Goal: Task Accomplishment & Management: Use online tool/utility

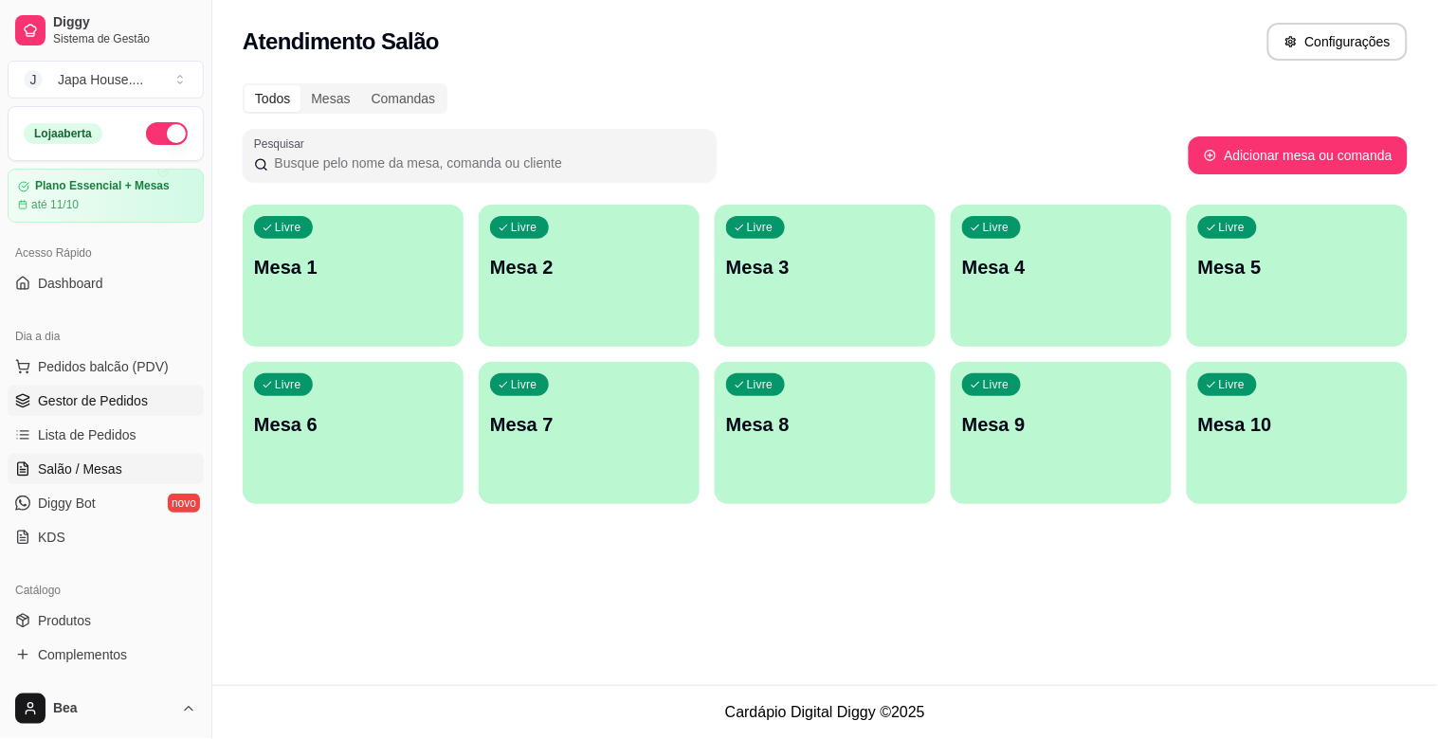
click at [83, 392] on span "Gestor de Pedidos" at bounding box center [93, 401] width 110 height 19
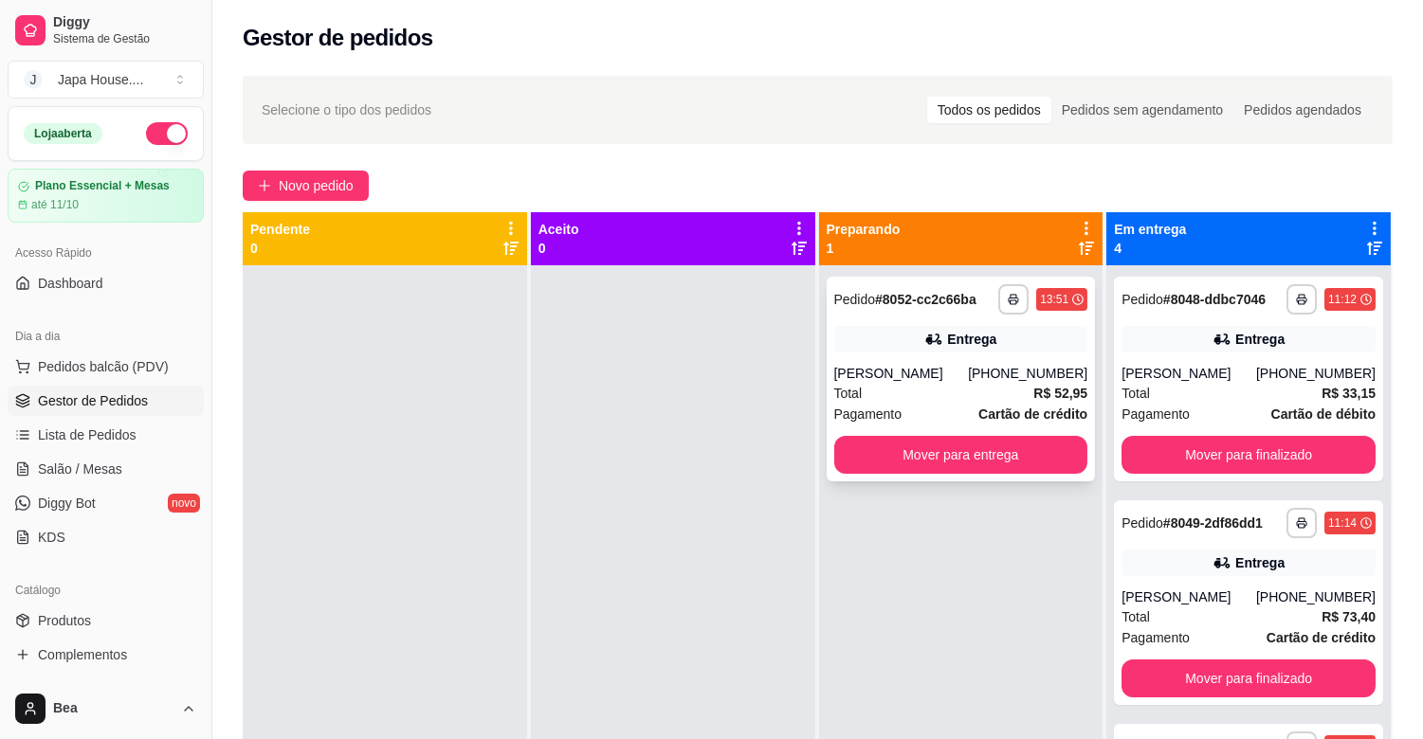
click at [923, 474] on div "**********" at bounding box center [961, 379] width 269 height 205
click at [1053, 459] on button "Mover para entrega" at bounding box center [961, 455] width 246 height 37
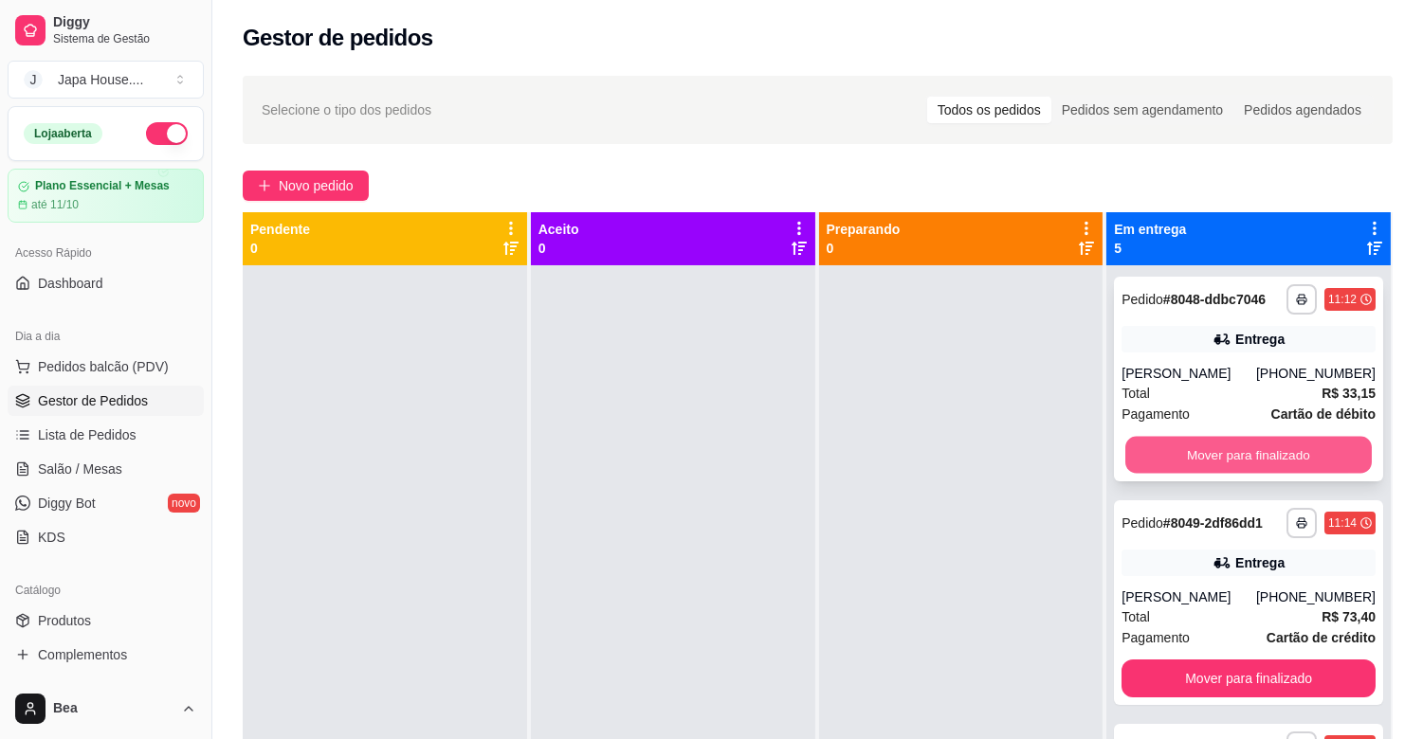
click at [1190, 460] on button "Mover para finalizado" at bounding box center [1248, 455] width 246 height 37
click at [1180, 446] on button "Mover para finalizado" at bounding box center [1248, 455] width 246 height 37
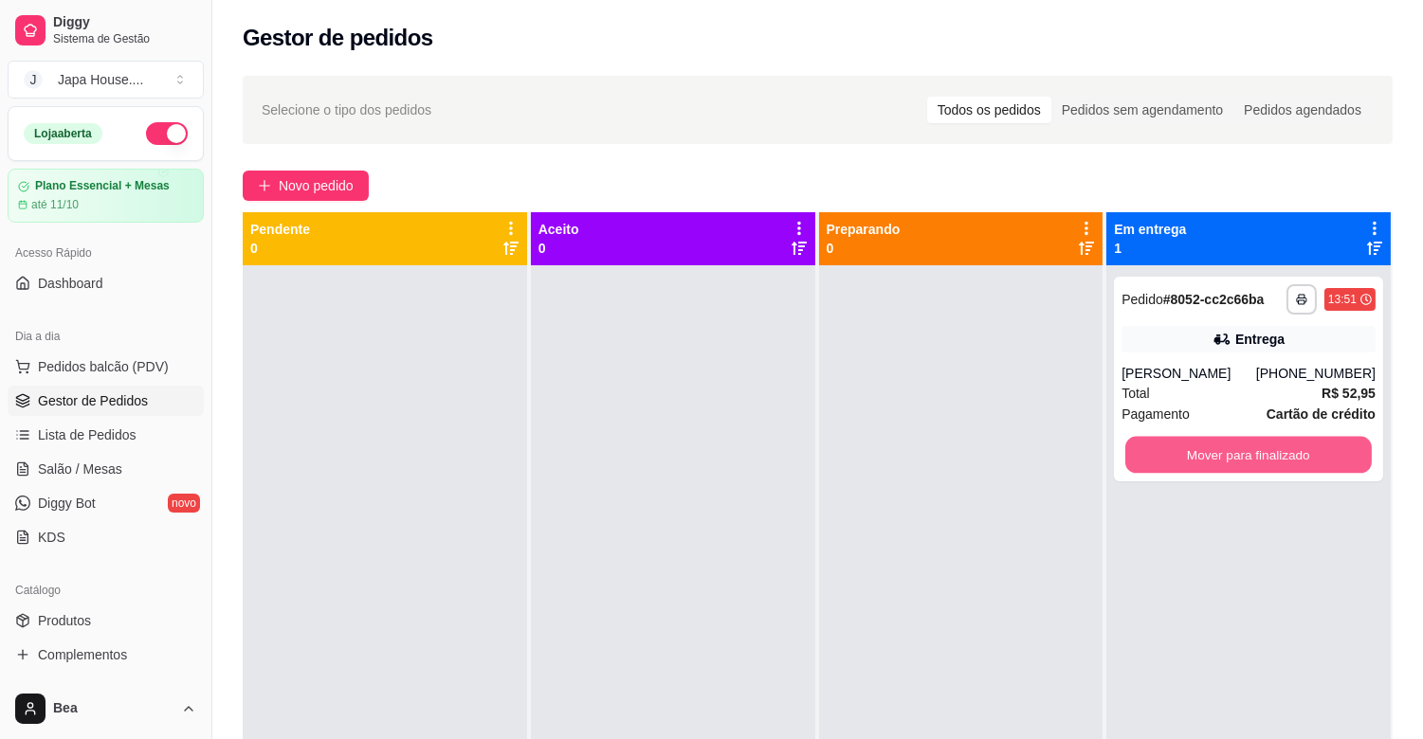
click at [1180, 446] on button "Mover para finalizado" at bounding box center [1248, 455] width 246 height 37
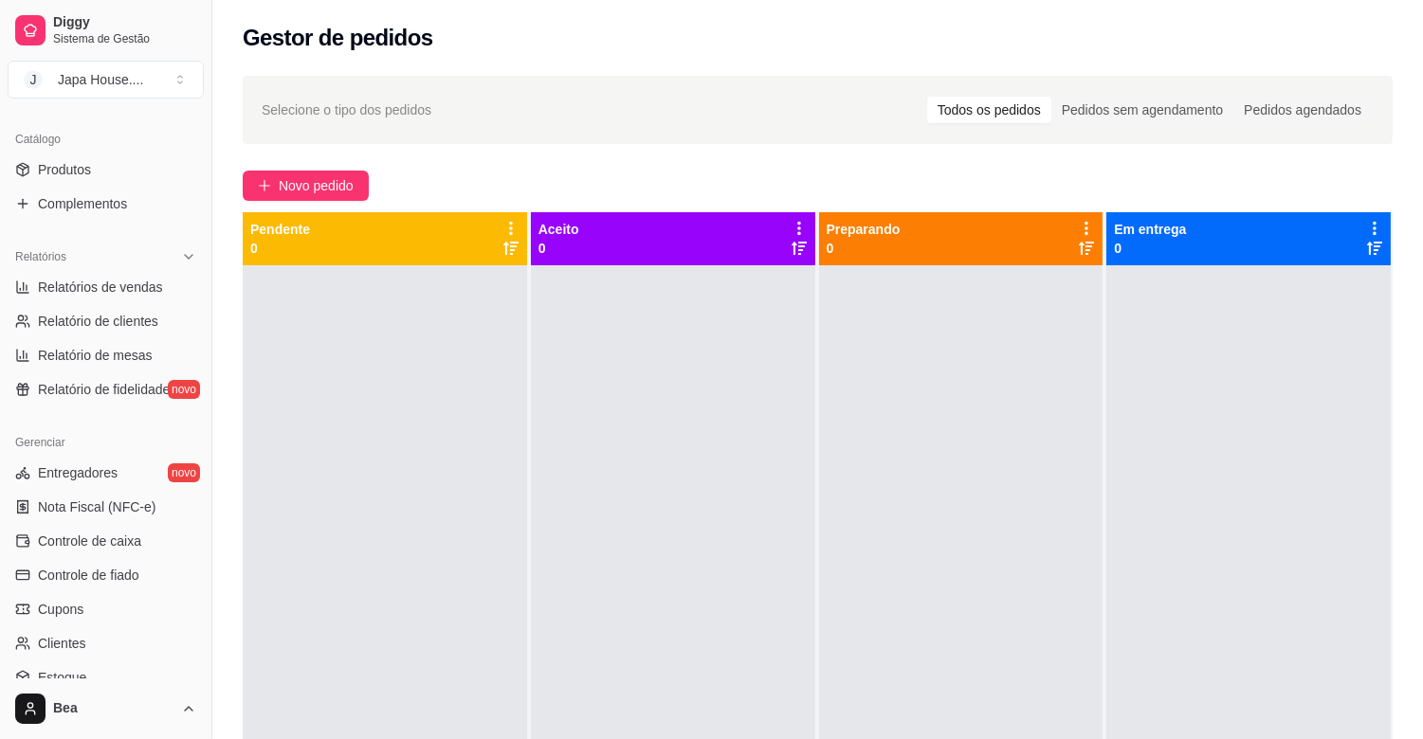
scroll to position [466, 0]
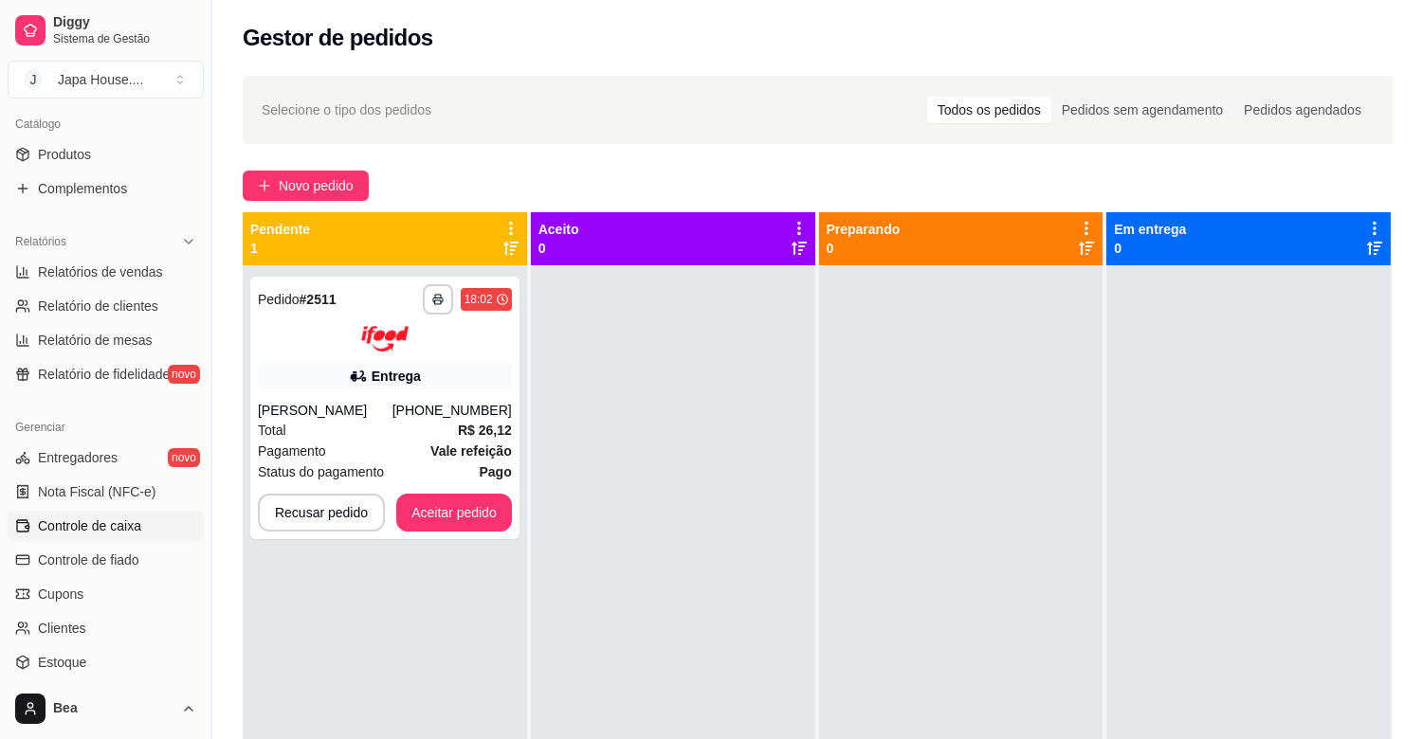
click at [120, 521] on span "Controle de caixa" at bounding box center [89, 526] width 103 height 19
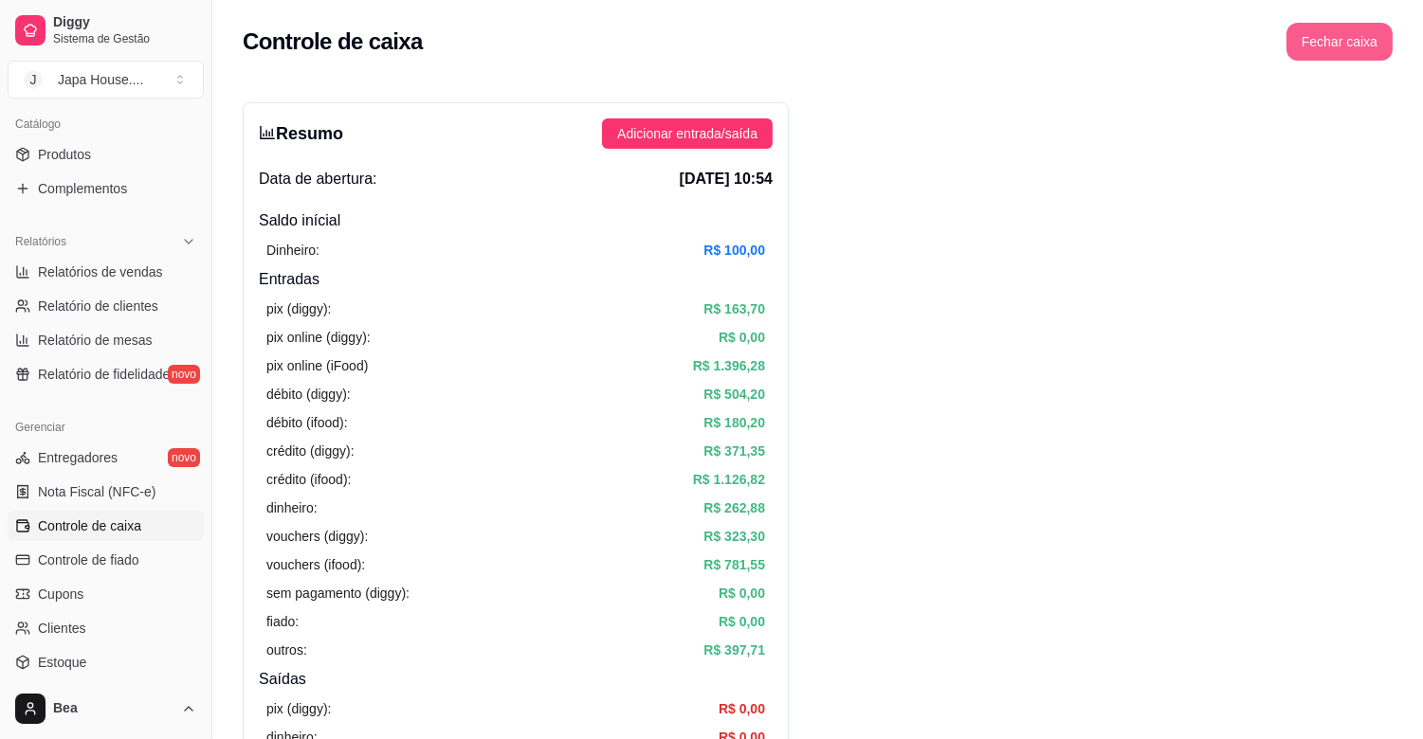
click at [1356, 35] on button "Fechar caixa" at bounding box center [1339, 42] width 106 height 38
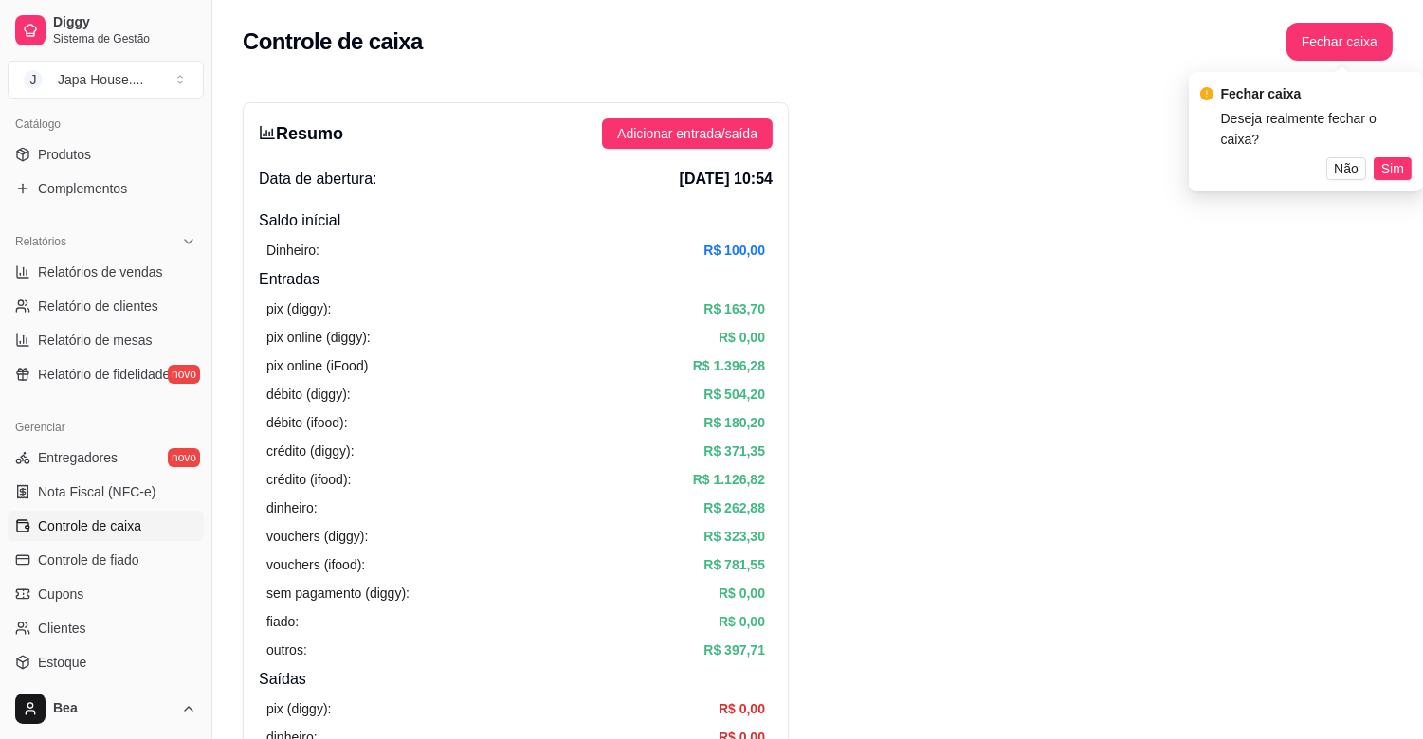
drag, startPoint x: 1381, startPoint y: 142, endPoint x: 623, endPoint y: 592, distance: 881.5
click at [623, 592] on body "Diggy Sistema de Gestão J Japa House. ... Loja aberta Plano Essencial + Mesas a…" at bounding box center [711, 369] width 1423 height 739
click at [1382, 158] on span "Sim" at bounding box center [1392, 168] width 23 height 21
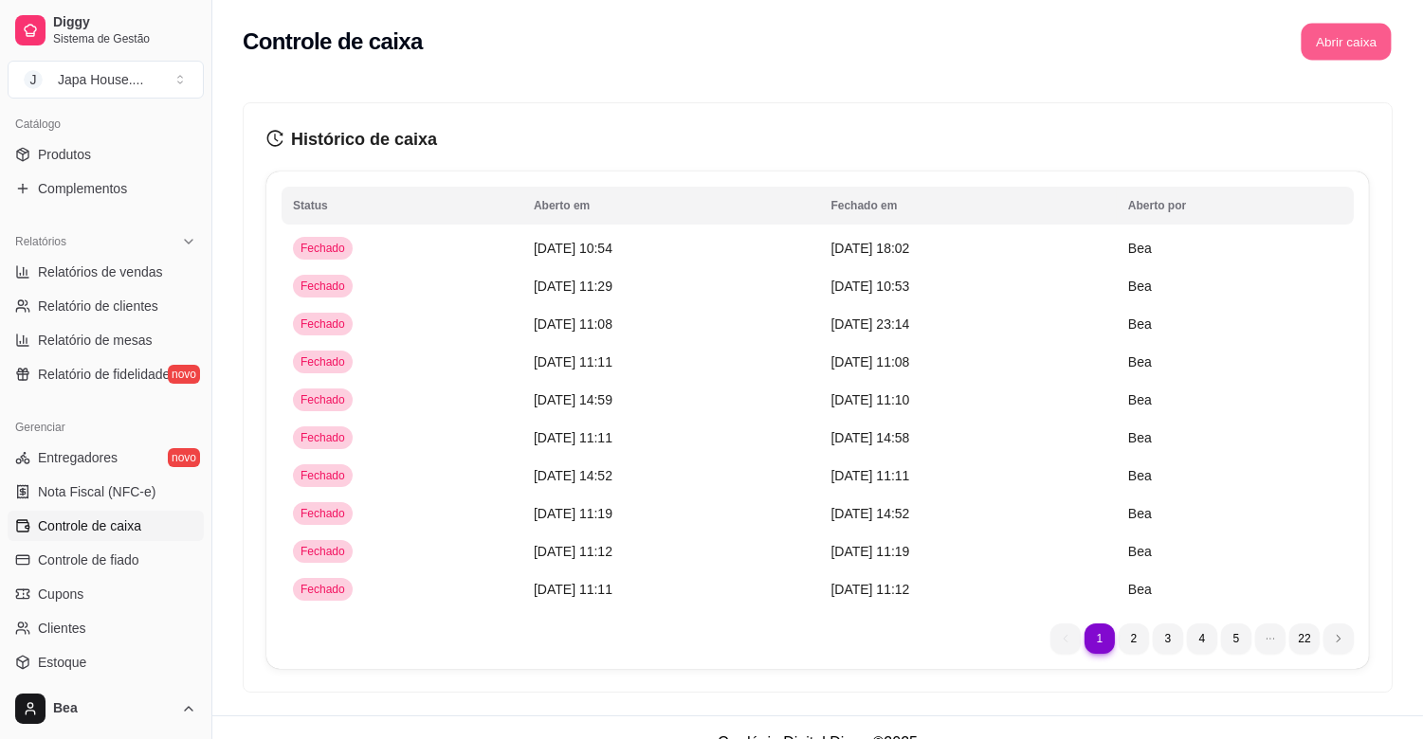
click at [1351, 38] on button "Abrir caixa" at bounding box center [1346, 42] width 90 height 37
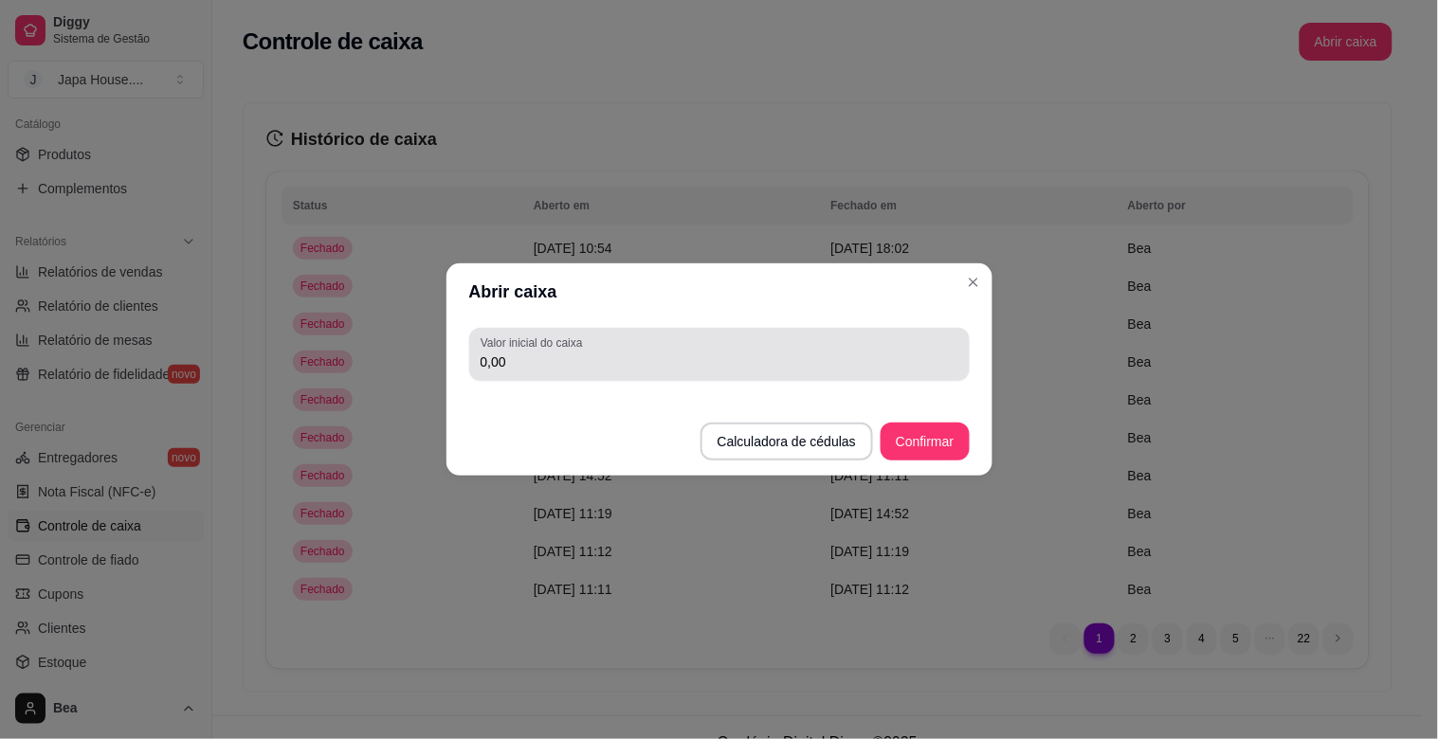
click at [855, 351] on div "0,00" at bounding box center [720, 355] width 478 height 38
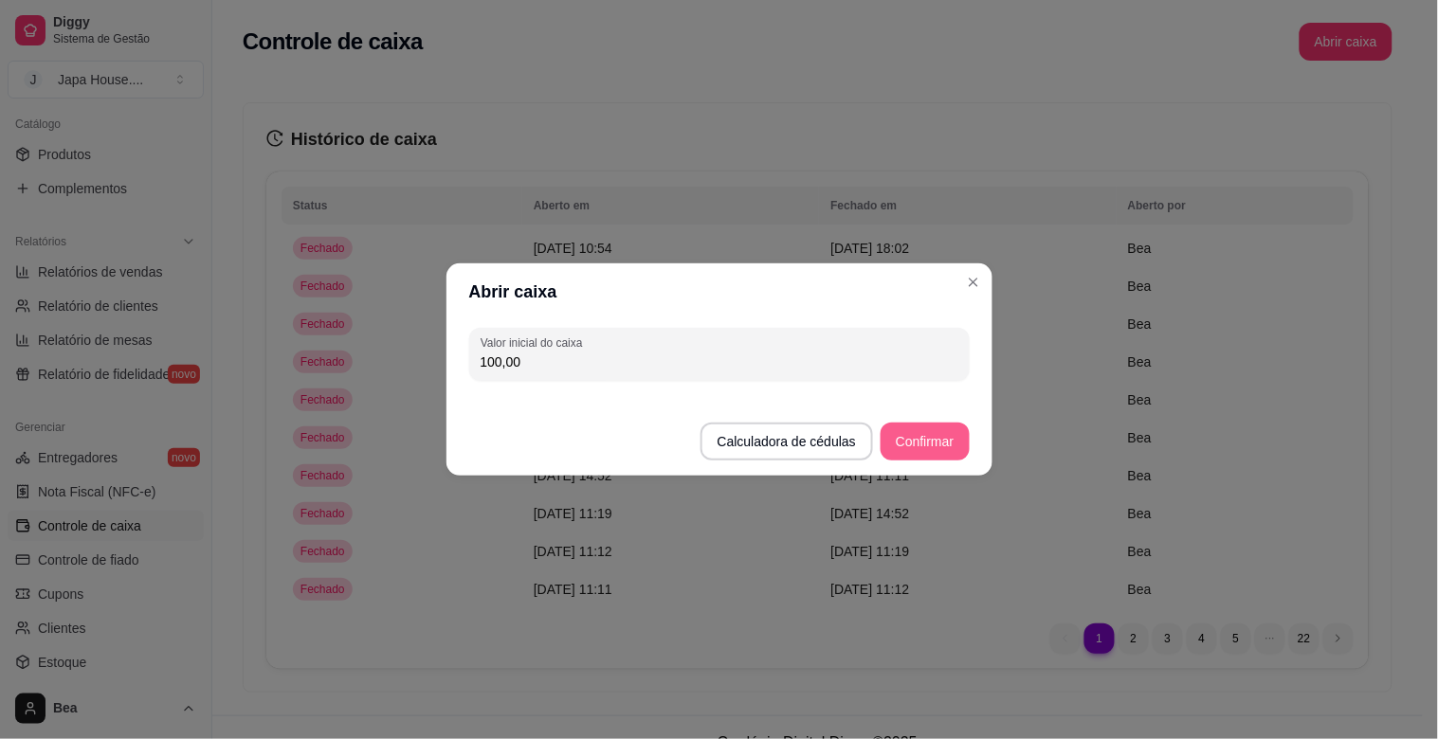
type input "100,00"
click at [907, 439] on button "Confirmar" at bounding box center [925, 442] width 86 height 37
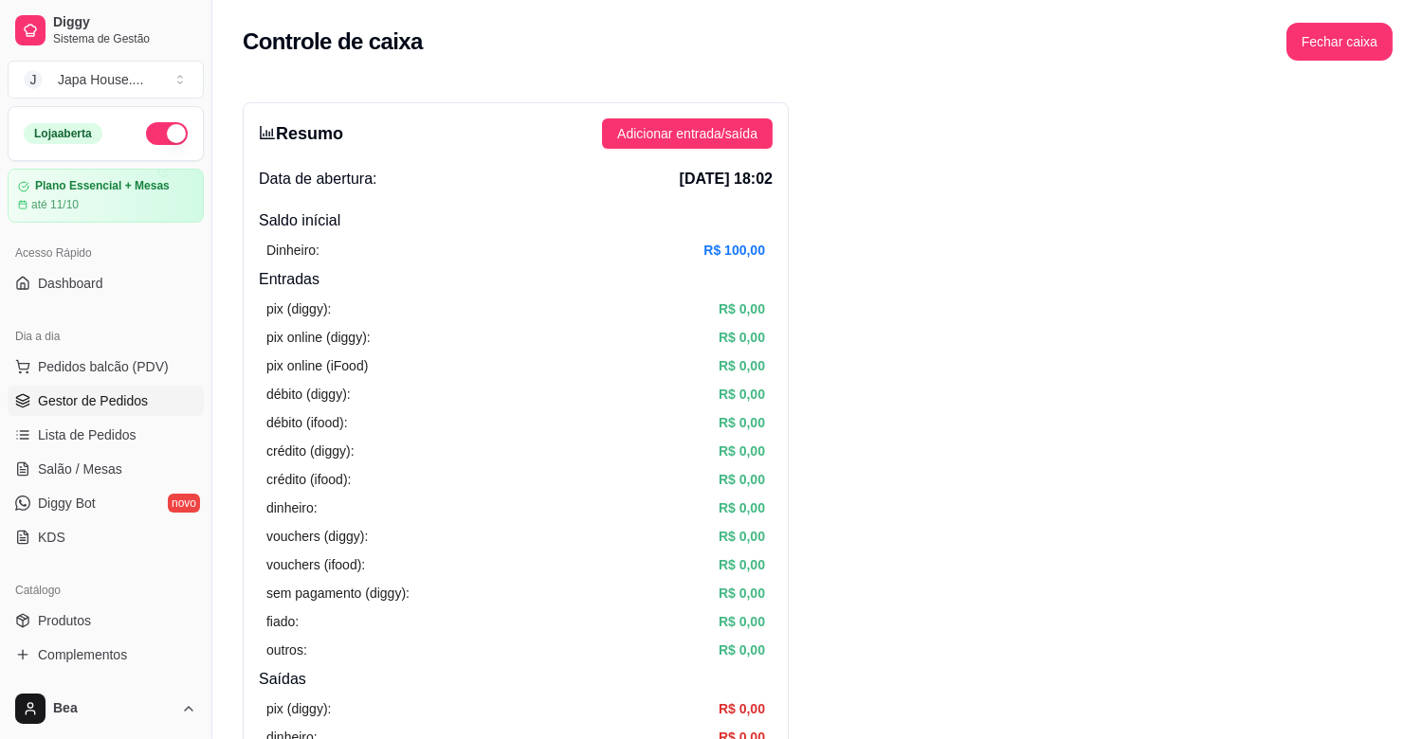
click at [137, 393] on span "Gestor de Pedidos" at bounding box center [93, 401] width 110 height 19
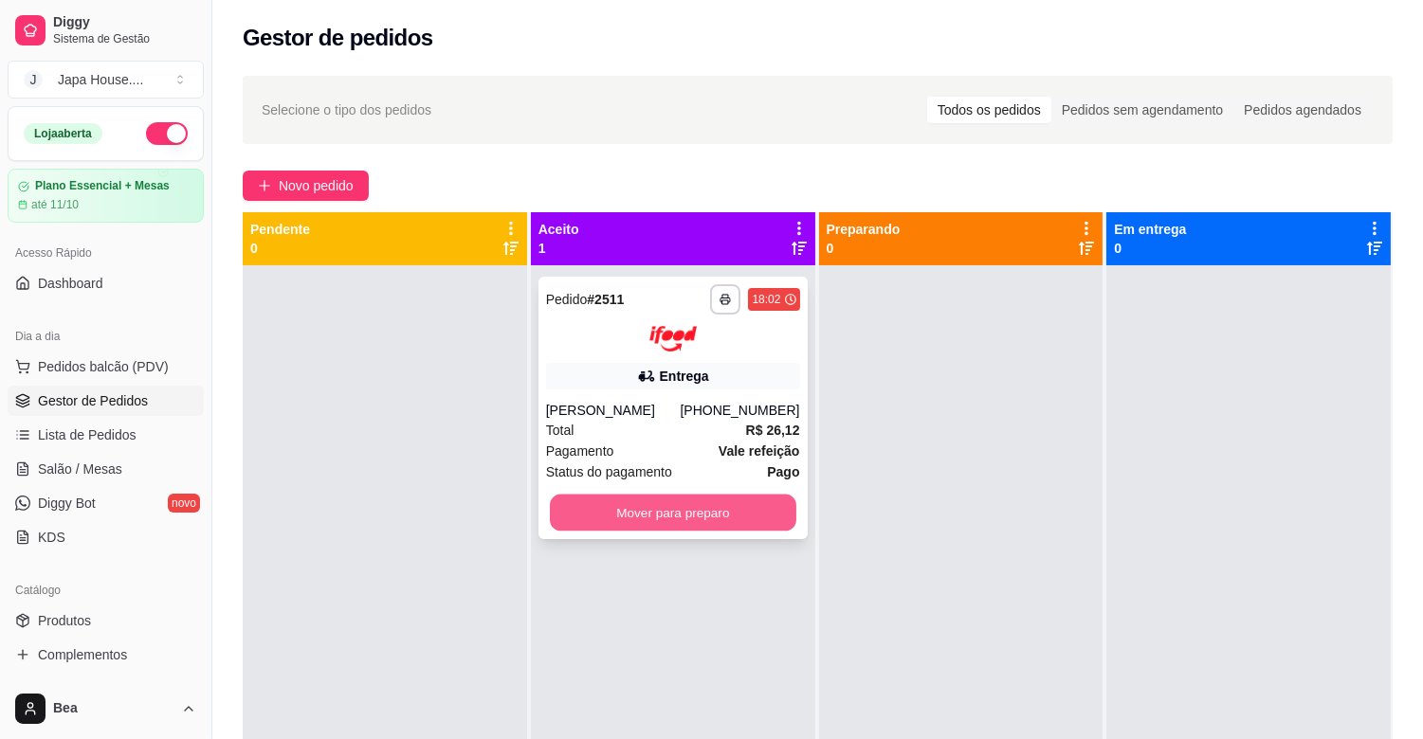
click at [570, 513] on button "Mover para preparo" at bounding box center [673, 512] width 246 height 37
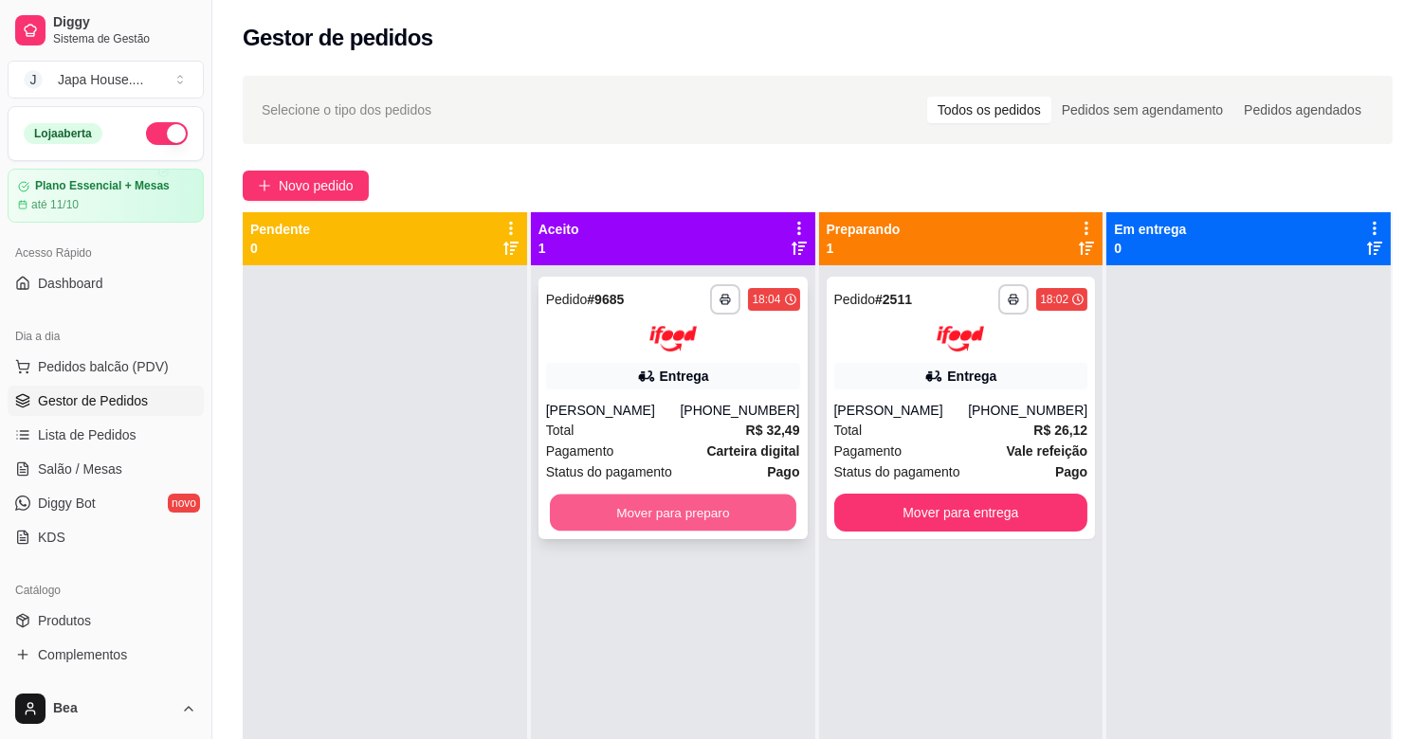
click at [743, 507] on button "Mover para preparo" at bounding box center [673, 512] width 246 height 37
